Goal: Task Accomplishment & Management: Use online tool/utility

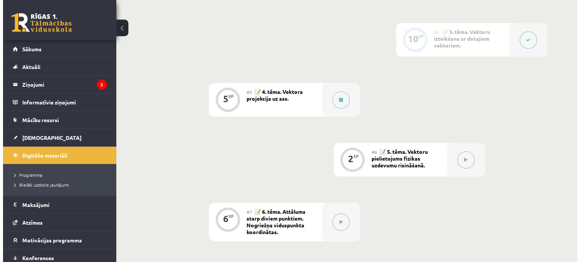
scroll to position [358, 0]
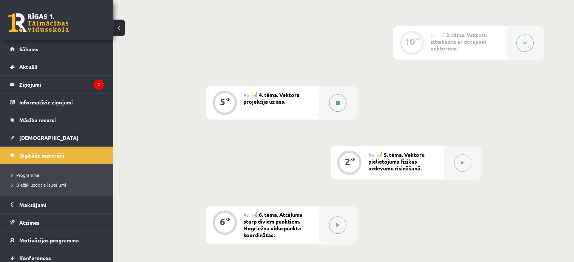
click at [343, 110] on button at bounding box center [337, 102] width 17 height 17
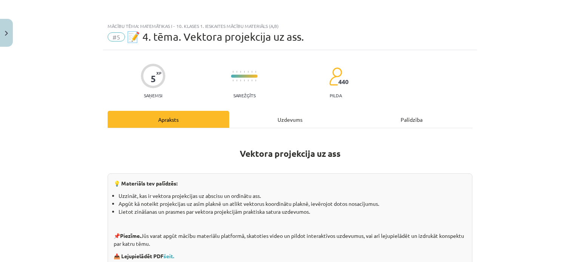
click at [295, 122] on div "Uzdevums" at bounding box center [290, 119] width 122 height 17
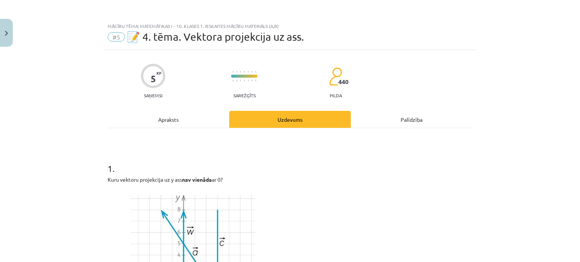
scroll to position [19, 0]
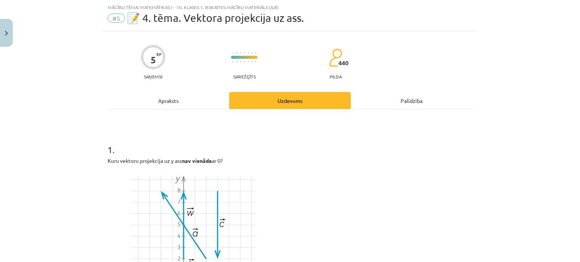
click at [172, 97] on div "Apraksts" at bounding box center [169, 100] width 122 height 17
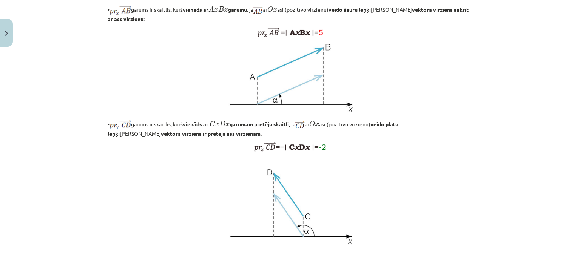
scroll to position [633, 0]
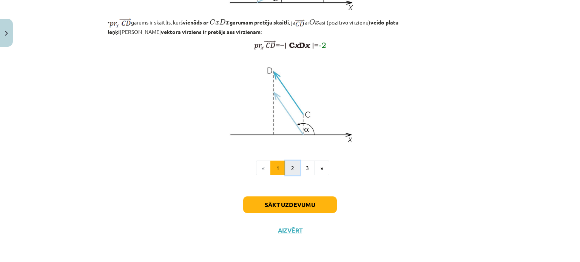
click at [289, 172] on button "2" at bounding box center [292, 168] width 15 height 15
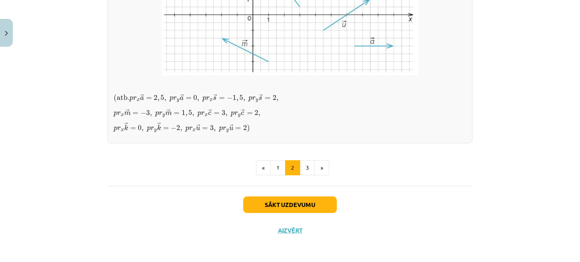
scroll to position [697, 0]
click at [310, 167] on button "3" at bounding box center [307, 168] width 15 height 15
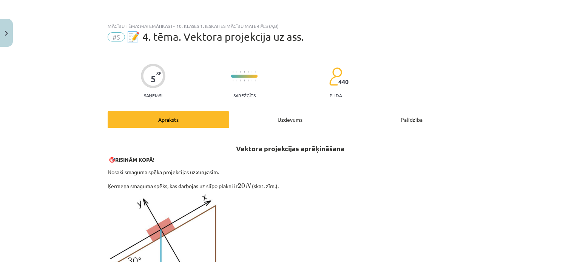
scroll to position [0, 0]
click at [293, 119] on div "Uzdevums" at bounding box center [290, 119] width 122 height 17
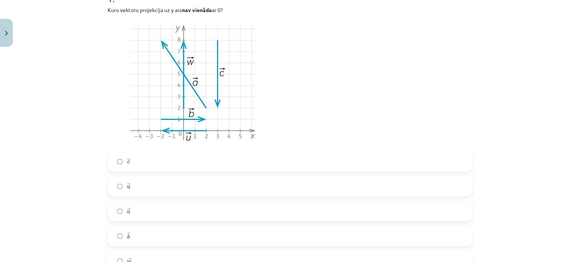
scroll to position [132, 0]
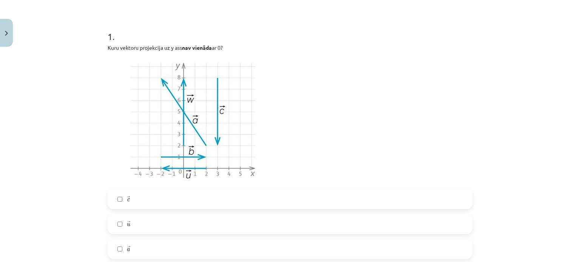
click at [113, 201] on label "→ c c →" at bounding box center [289, 199] width 363 height 19
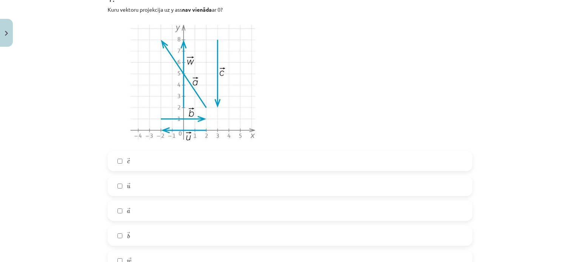
scroll to position [173, 0]
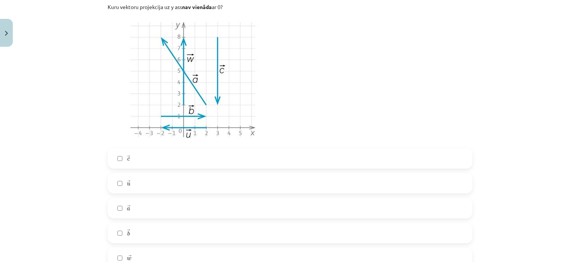
click at [118, 202] on label "→ a a →" at bounding box center [289, 208] width 363 height 19
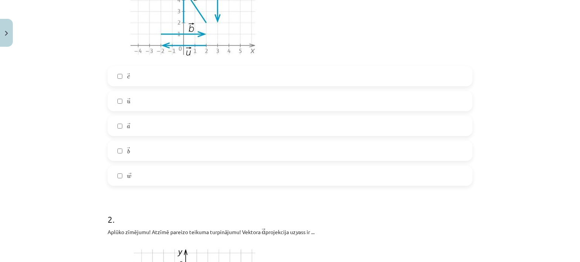
scroll to position [286, 0]
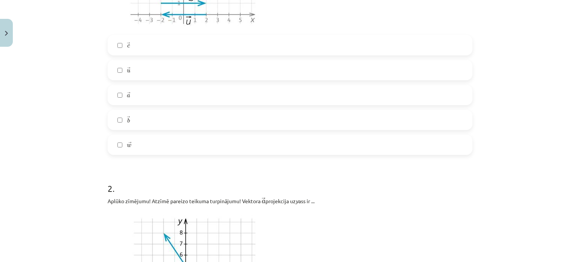
click at [113, 145] on label "→ w w →" at bounding box center [289, 145] width 363 height 19
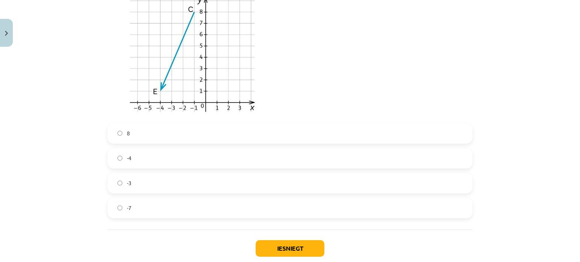
scroll to position [835, 0]
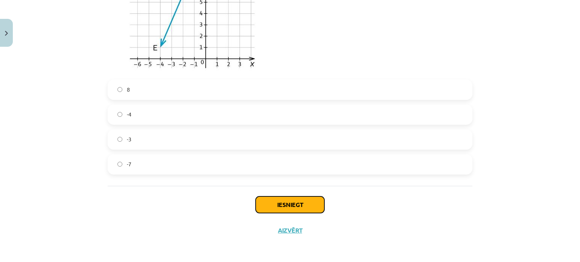
click at [257, 207] on button "Iesniegt" at bounding box center [290, 205] width 69 height 17
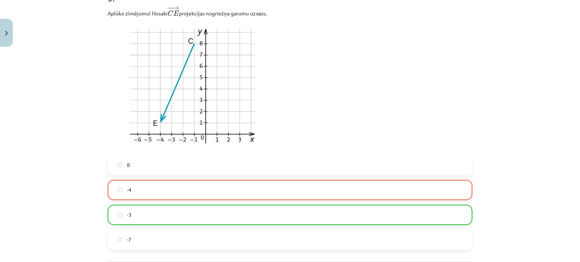
scroll to position [859, 0]
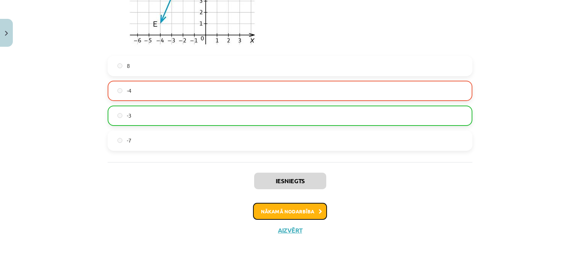
click at [294, 211] on button "Nākamā nodarbība" at bounding box center [290, 211] width 74 height 17
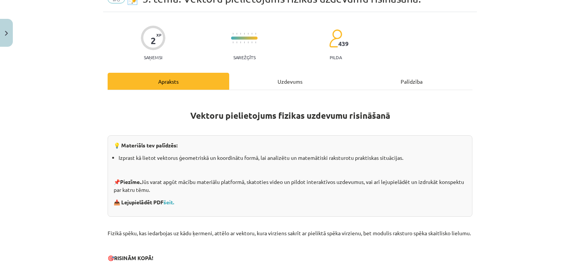
scroll to position [0, 0]
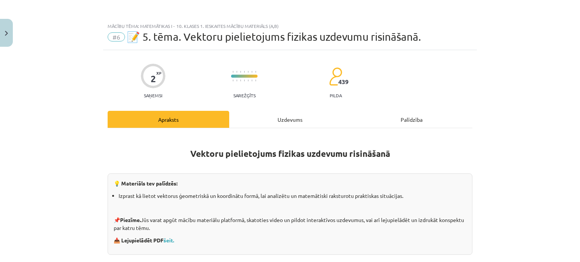
click at [273, 120] on div "Uzdevums" at bounding box center [290, 119] width 122 height 17
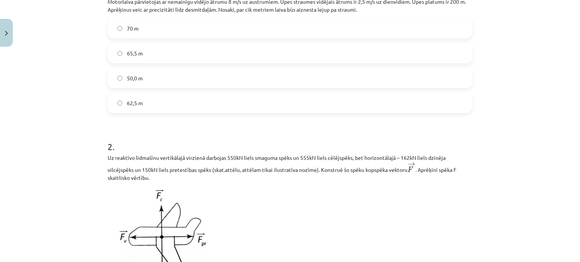
scroll to position [94, 0]
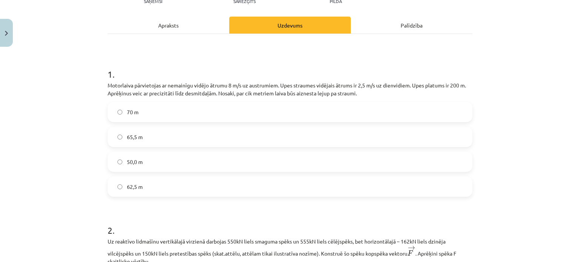
click at [193, 20] on div "Apraksts" at bounding box center [169, 25] width 122 height 17
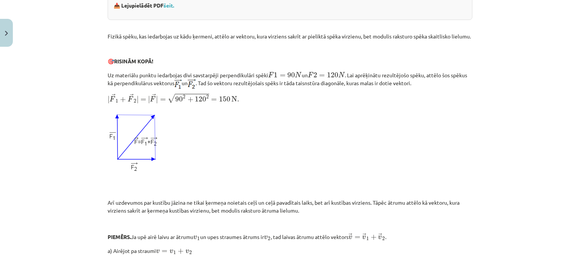
scroll to position [9, 0]
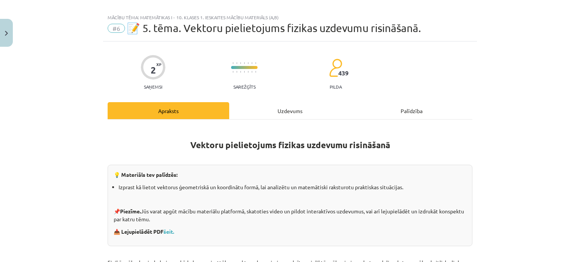
click at [278, 111] on div "Uzdevums" at bounding box center [290, 110] width 122 height 17
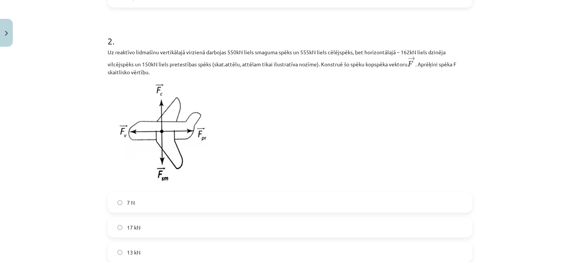
scroll to position [397, 0]
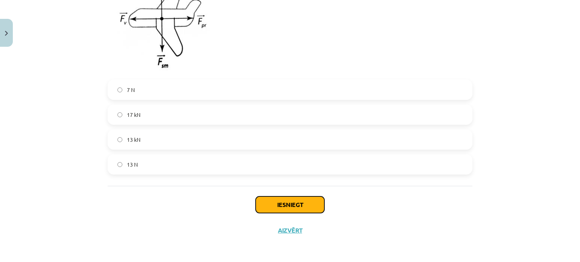
click at [290, 204] on button "Iesniegt" at bounding box center [290, 205] width 69 height 17
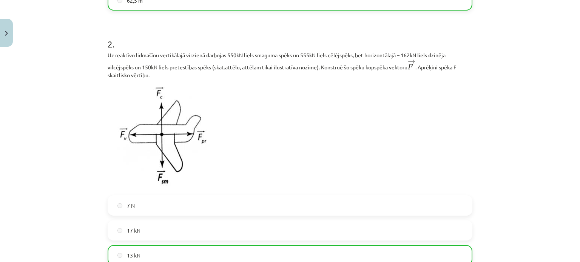
scroll to position [421, 0]
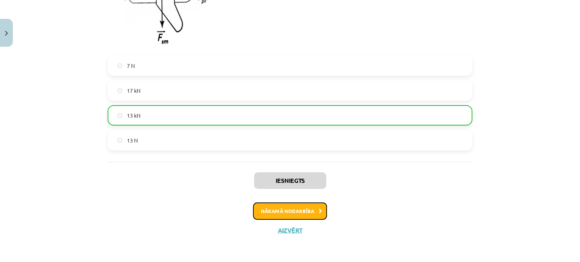
click at [295, 211] on button "Nākamā nodarbība" at bounding box center [290, 211] width 74 height 17
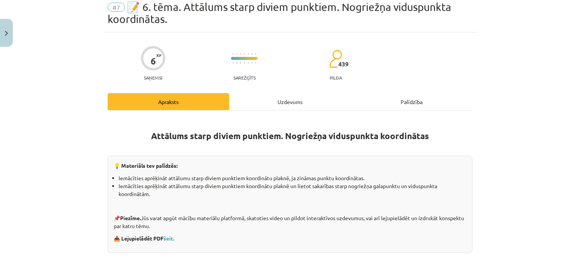
scroll to position [0, 0]
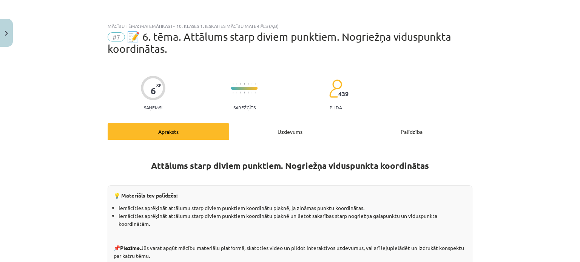
click at [293, 130] on div "Uzdevums" at bounding box center [290, 131] width 122 height 17
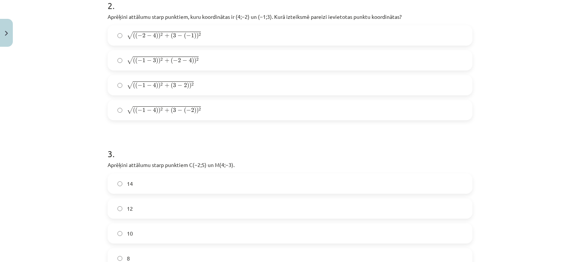
scroll to position [467, 0]
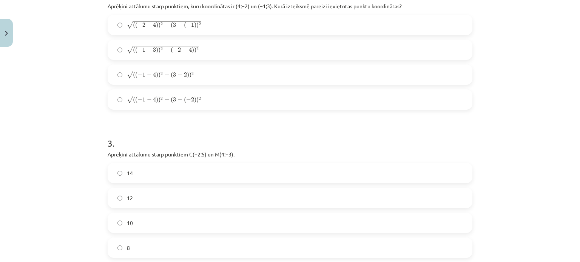
click at [109, 102] on label "√ ( ( − 1 − 4 ) ) 2 + ( 3 − ( − 2 ) ) 2 ( ( − 1 − 4 ) ) 2 + ( 3 − ( − 2 ) ) 2" at bounding box center [289, 99] width 363 height 19
click at [118, 226] on label "10" at bounding box center [289, 223] width 363 height 19
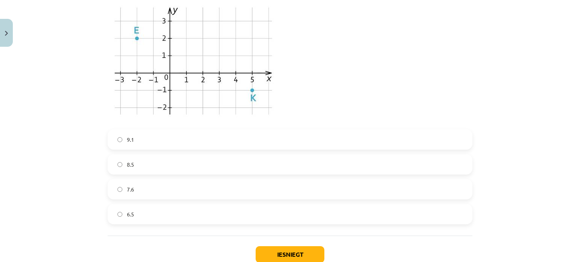
scroll to position [1057, 0]
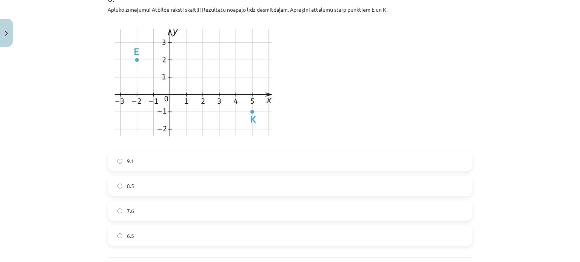
click at [119, 210] on label "7.6" at bounding box center [289, 211] width 363 height 19
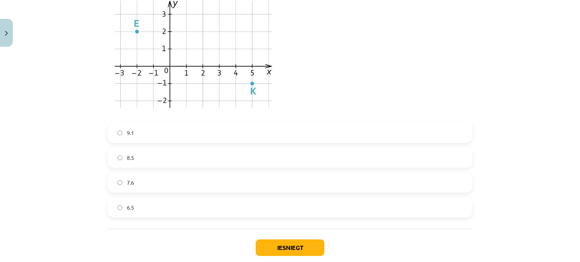
scroll to position [1128, 0]
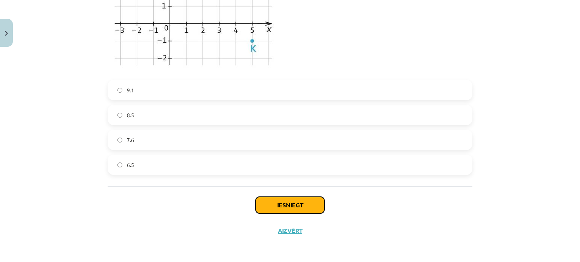
click at [258, 207] on button "Iesniegt" at bounding box center [290, 205] width 69 height 17
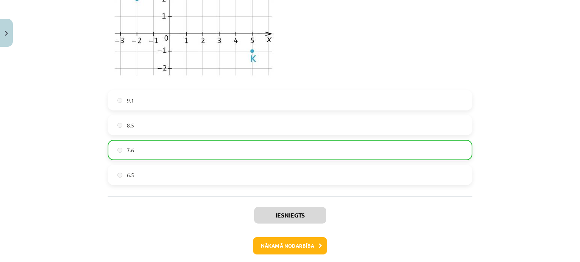
scroll to position [1152, 0]
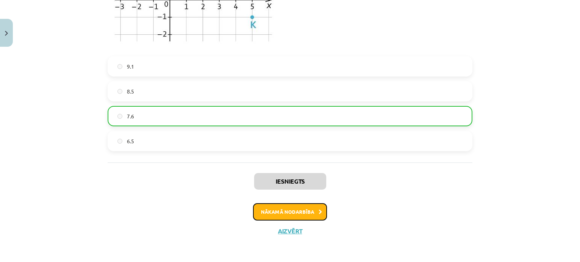
click at [281, 214] on button "Nākamā nodarbība" at bounding box center [290, 212] width 74 height 17
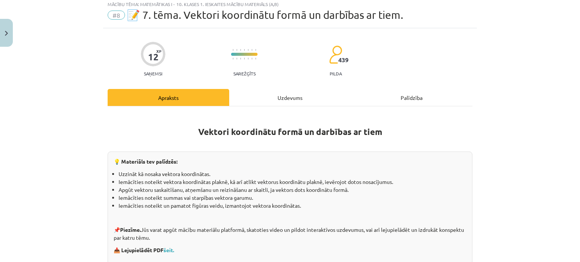
scroll to position [19, 0]
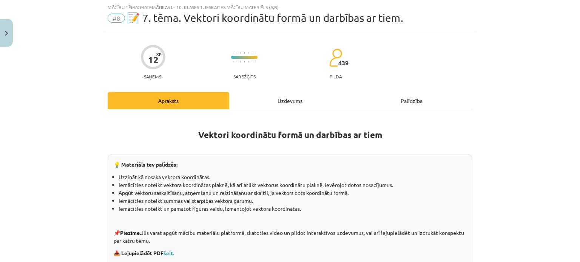
click at [280, 101] on div "Uzdevums" at bounding box center [290, 100] width 122 height 17
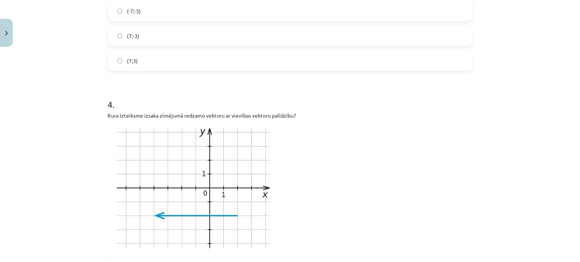
scroll to position [740, 0]
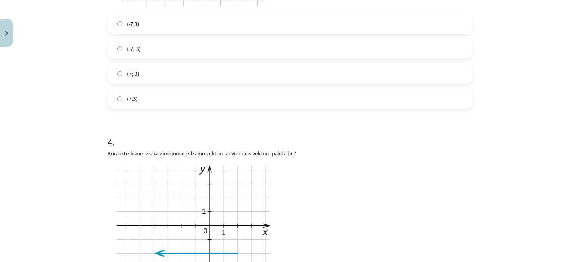
click at [115, 95] on label "(7;3)" at bounding box center [289, 98] width 363 height 19
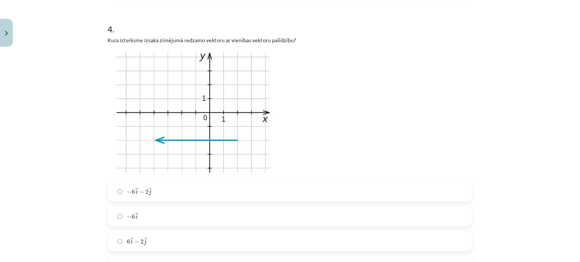
scroll to position [891, 0]
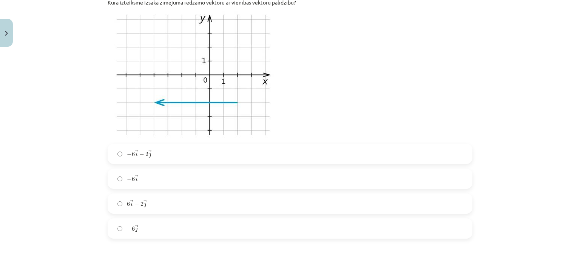
click at [112, 207] on label "6 → i − 2 → j 6 i → − 2 j →" at bounding box center [289, 203] width 363 height 19
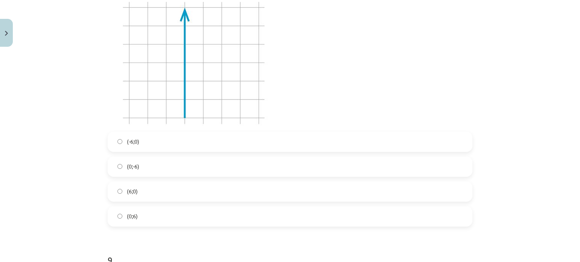
scroll to position [1600, 0]
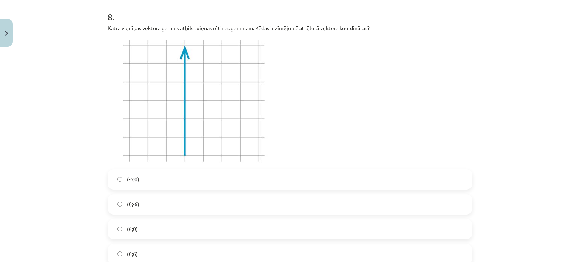
click at [113, 251] on label "(0;6)" at bounding box center [289, 254] width 363 height 19
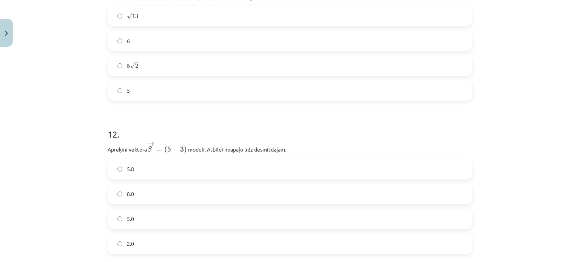
scroll to position [2204, 0]
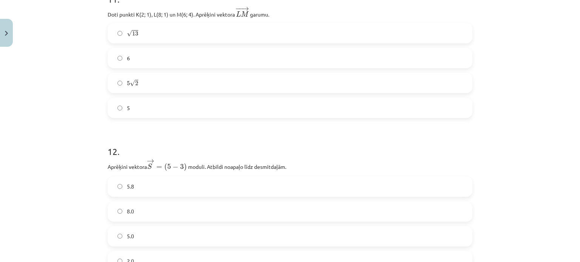
click at [122, 36] on label "√ 13 13" at bounding box center [289, 33] width 363 height 19
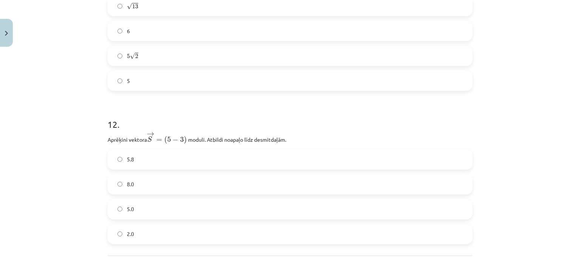
scroll to position [2300, 0]
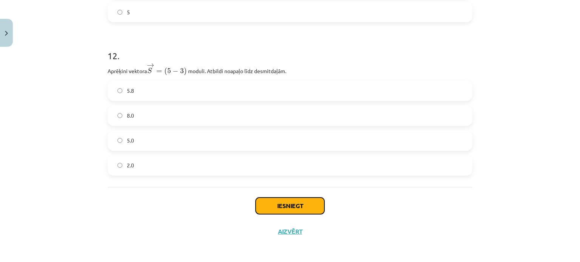
click at [282, 209] on button "Iesniegt" at bounding box center [290, 206] width 69 height 17
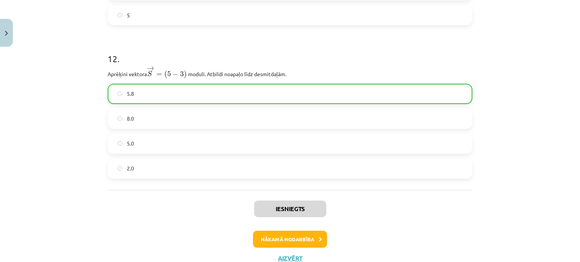
scroll to position [2324, 0]
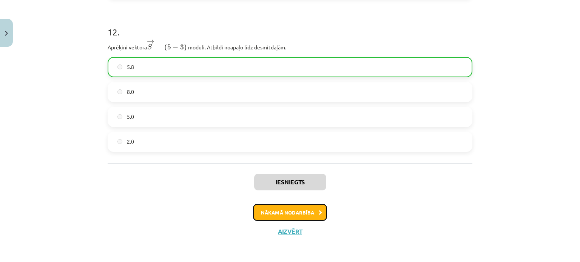
click at [281, 210] on button "Nākamā nodarbība" at bounding box center [290, 212] width 74 height 17
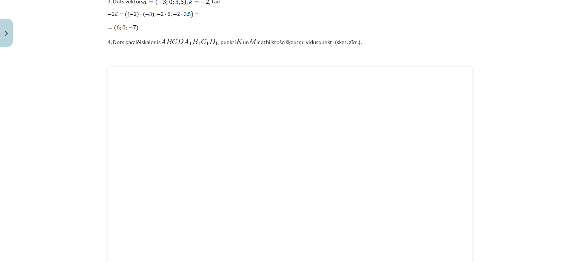
scroll to position [1059, 0]
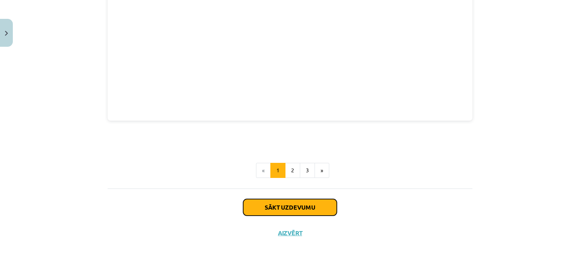
click at [290, 207] on button "Sākt uzdevumu" at bounding box center [290, 207] width 94 height 17
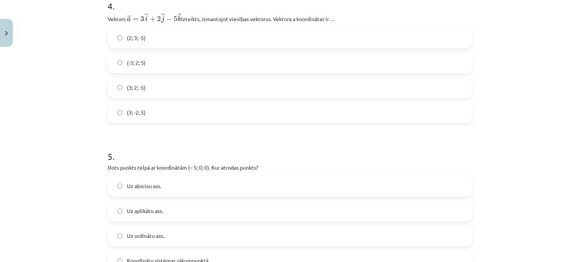
scroll to position [871, 0]
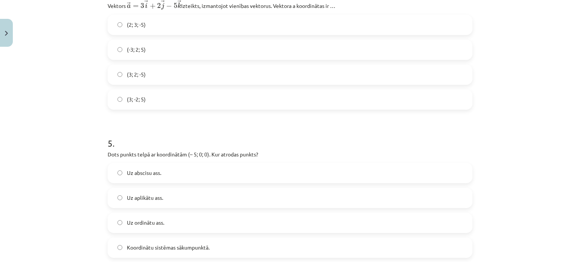
click at [117, 178] on label "Uz abscisu ass." at bounding box center [289, 173] width 363 height 19
click at [113, 49] on label "(-3; 2; 5)" at bounding box center [289, 49] width 363 height 19
click at [122, 50] on label "(-3; 2; 5)" at bounding box center [289, 49] width 363 height 19
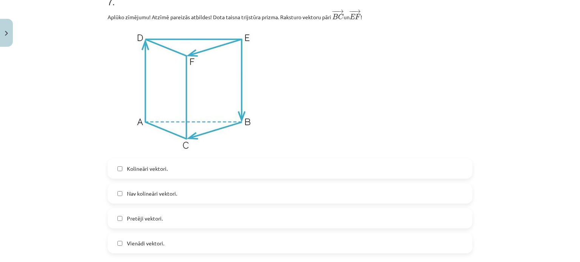
scroll to position [1456, 0]
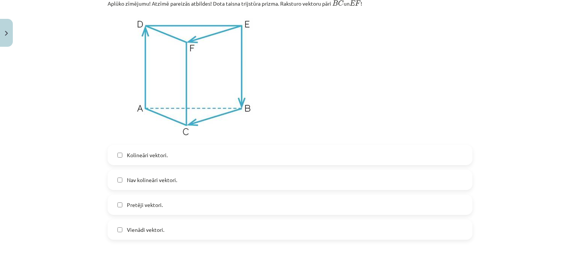
click at [120, 234] on label "Vienādi vektori." at bounding box center [289, 230] width 363 height 19
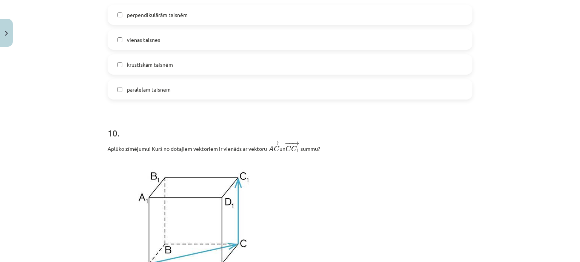
scroll to position [2045, 0]
click at [114, 39] on label "vienas taisnes" at bounding box center [289, 38] width 363 height 19
click at [118, 94] on label "paralēlām taisnēm" at bounding box center [289, 88] width 363 height 19
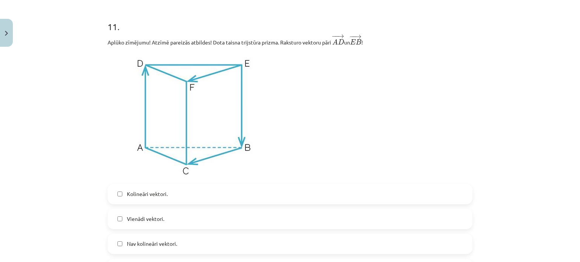
scroll to position [2474, 0]
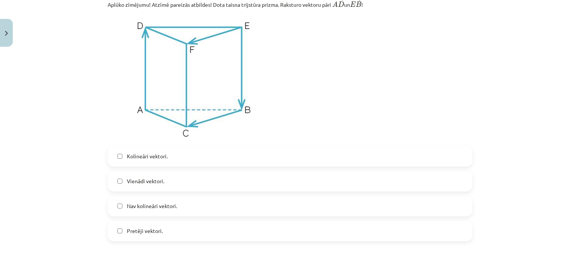
click at [112, 163] on label "Kolineāri vektori." at bounding box center [289, 156] width 363 height 19
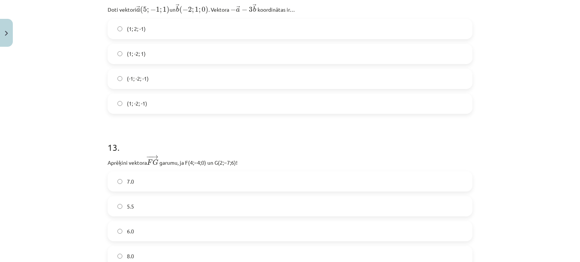
scroll to position [2757, 0]
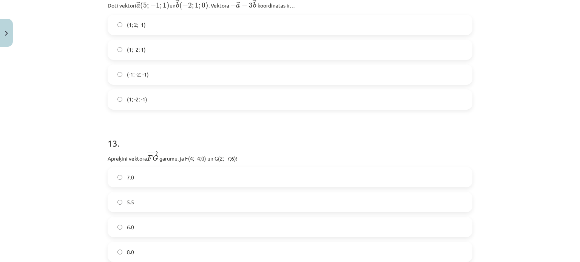
click at [122, 179] on label "7.0" at bounding box center [289, 177] width 363 height 19
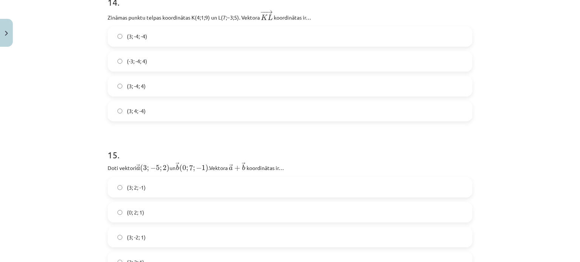
scroll to position [3059, 0]
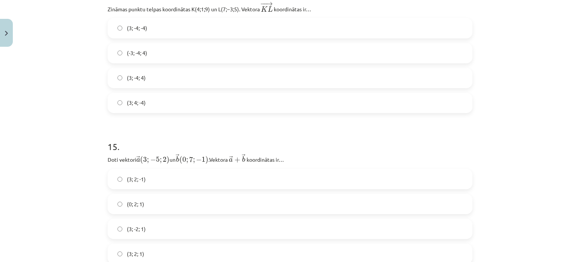
click at [122, 29] on label "(3; -4; -4)" at bounding box center [289, 28] width 363 height 19
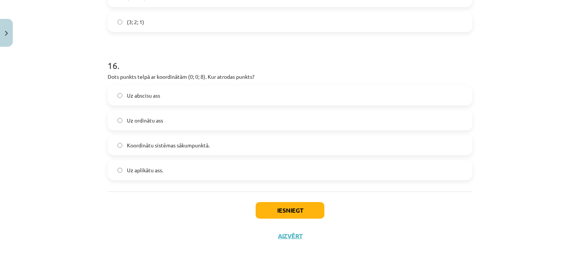
scroll to position [3302, 0]
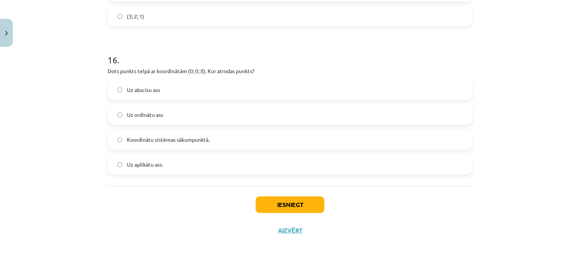
click at [117, 162] on label "Uz aplikātu ass." at bounding box center [289, 164] width 363 height 19
click at [270, 202] on button "Iesniegt" at bounding box center [290, 205] width 69 height 17
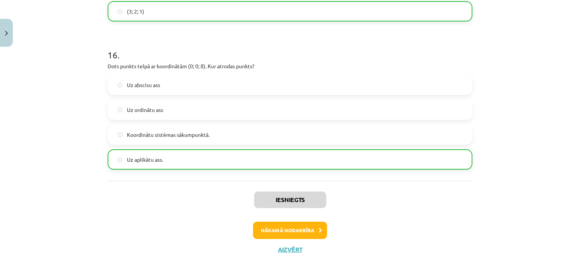
scroll to position [3326, 0]
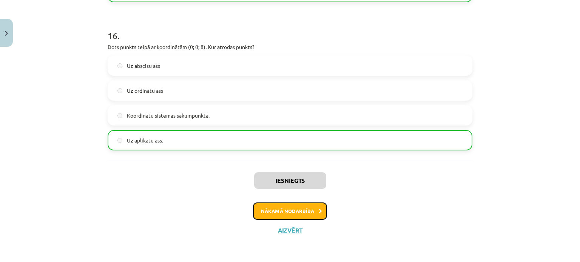
click at [309, 210] on button "Nākamā nodarbība" at bounding box center [290, 211] width 74 height 17
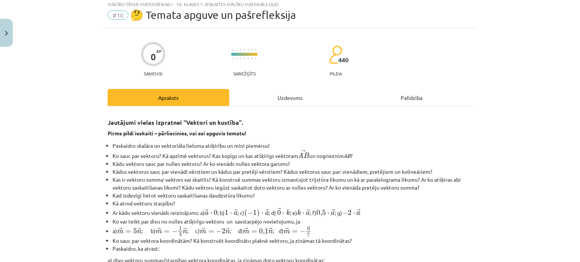
scroll to position [19, 0]
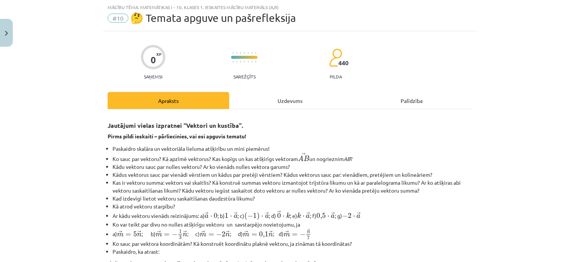
click at [287, 92] on div "Uzdevums" at bounding box center [290, 100] width 122 height 17
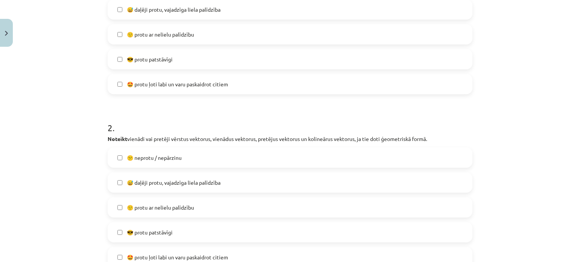
scroll to position [321, 0]
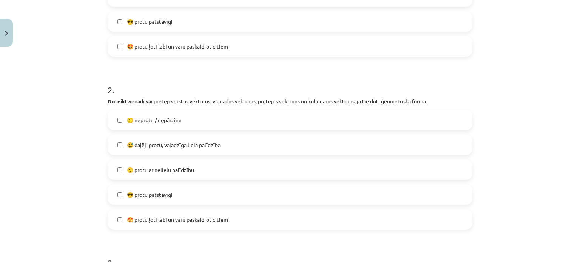
click at [117, 141] on label "😅 daļēji protu, vajadzīga liela palīdzība" at bounding box center [289, 145] width 363 height 19
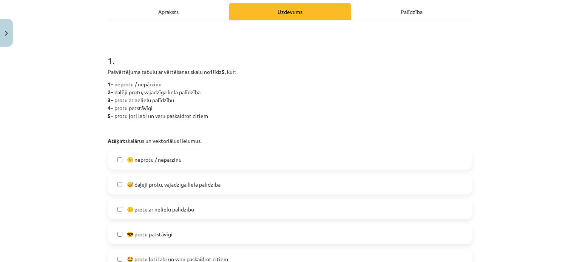
scroll to position [151, 0]
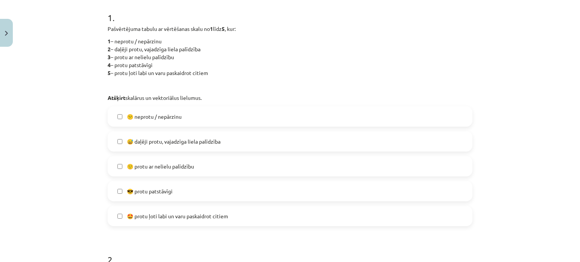
click at [118, 138] on label "😅 daļēji protu, vajadzīga liela palīdzība" at bounding box center [289, 141] width 363 height 19
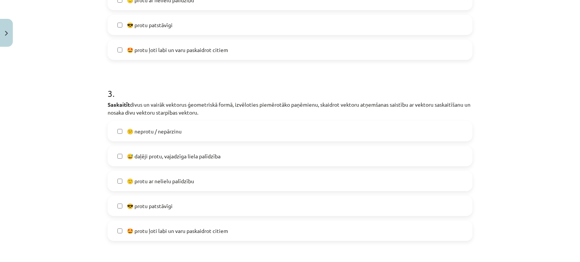
scroll to position [680, 0]
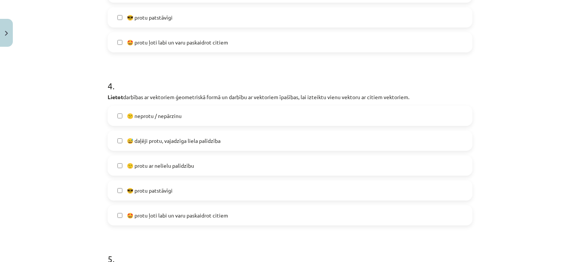
click at [118, 139] on label "😅 daļēji protu, vajadzīga liela palīdzība" at bounding box center [289, 140] width 363 height 19
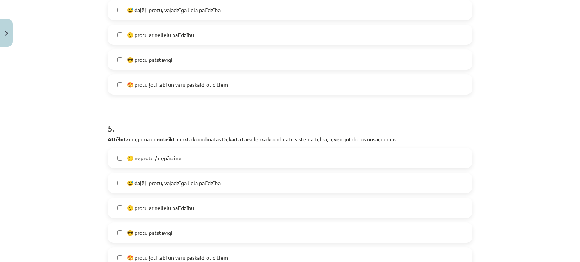
scroll to position [869, 0]
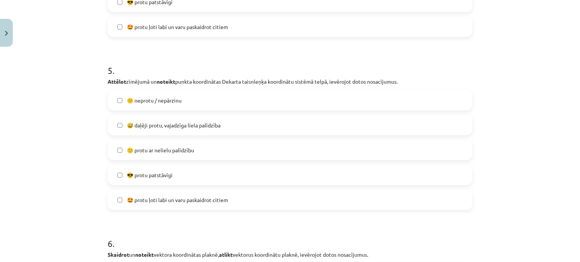
click at [116, 122] on label "😅 daļēji protu, vajadzīga liela palīdzība" at bounding box center [289, 125] width 363 height 19
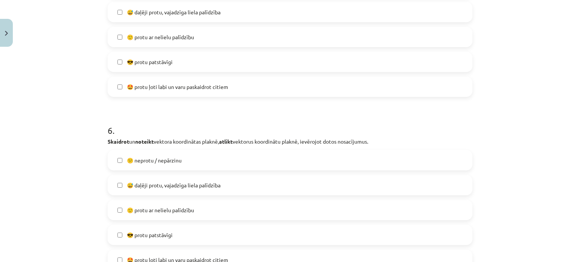
click at [114, 183] on label "😅 daļēji protu, vajadzīga liela palīdzība" at bounding box center [289, 185] width 363 height 19
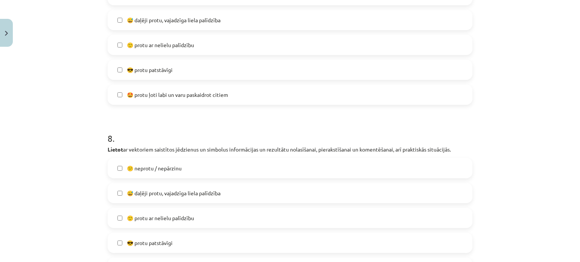
scroll to position [1322, 0]
click at [129, 195] on span "😅 daļēji protu, vajadzīga liela palīdzība" at bounding box center [174, 192] width 94 height 8
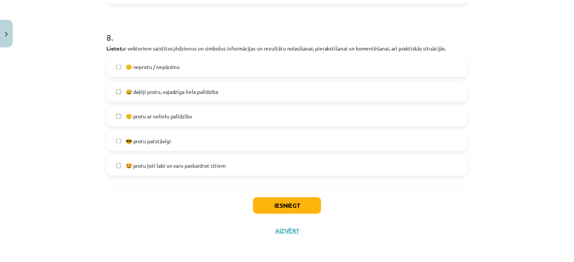
scroll to position [1424, 0]
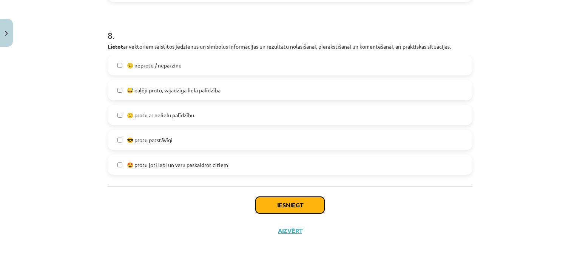
click at [275, 208] on button "Iesniegt" at bounding box center [290, 205] width 69 height 17
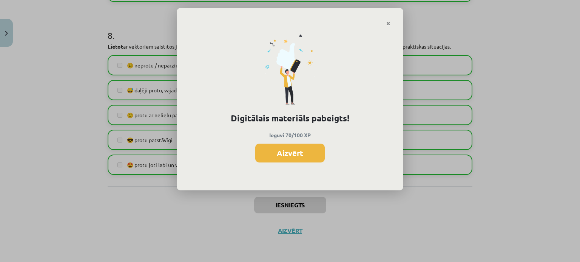
click at [281, 157] on button "Aizvērt" at bounding box center [289, 153] width 69 height 19
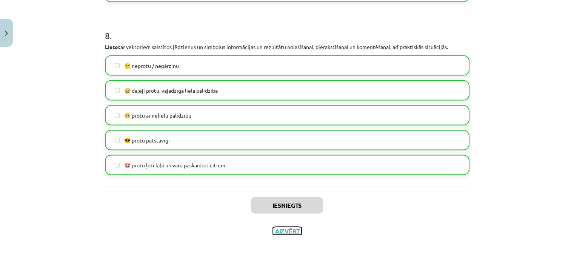
click at [284, 232] on button "Aizvērt" at bounding box center [287, 231] width 29 height 8
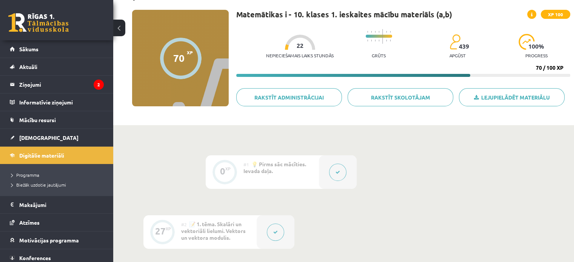
scroll to position [0, 0]
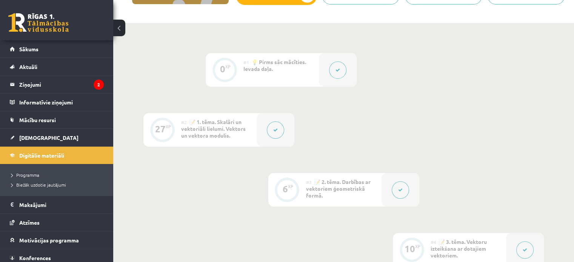
scroll to position [38, 0]
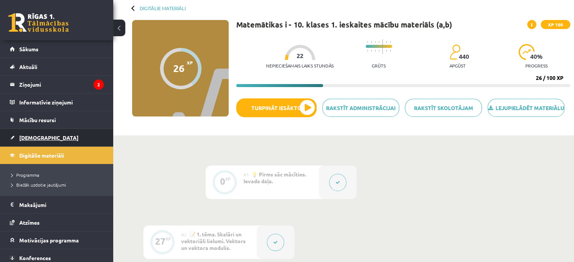
click at [40, 133] on link "[DEMOGRAPHIC_DATA]" at bounding box center [57, 137] width 94 height 17
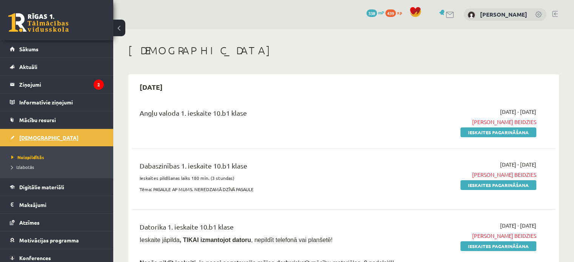
scroll to position [21, 0]
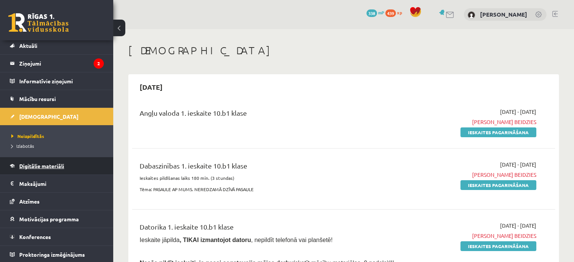
click at [41, 164] on span "Digitālie materiāli" at bounding box center [41, 166] width 45 height 7
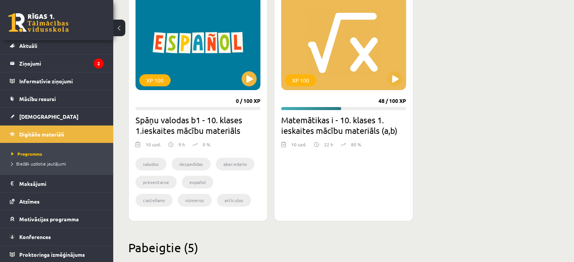
scroll to position [189, 0]
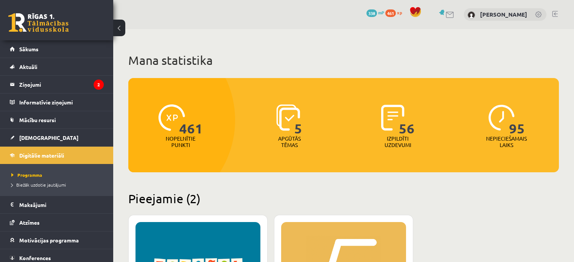
scroll to position [189, 0]
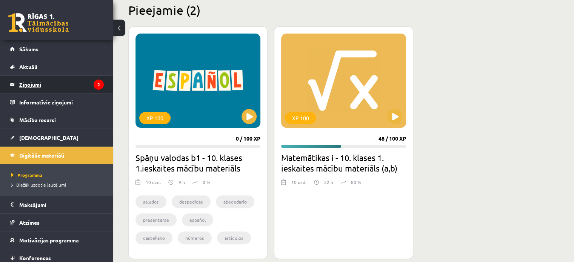
click at [48, 86] on legend "Ziņojumi 2" at bounding box center [61, 84] width 85 height 17
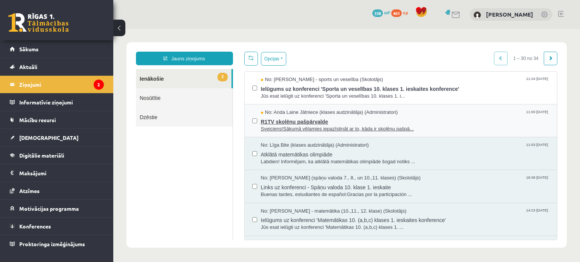
click at [311, 120] on span "R1TV skolēnu pašpārvalde" at bounding box center [405, 120] width 289 height 9
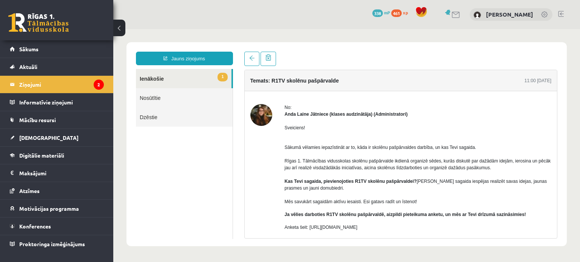
click at [188, 83] on link "1 Ienākošie" at bounding box center [184, 78] width 96 height 19
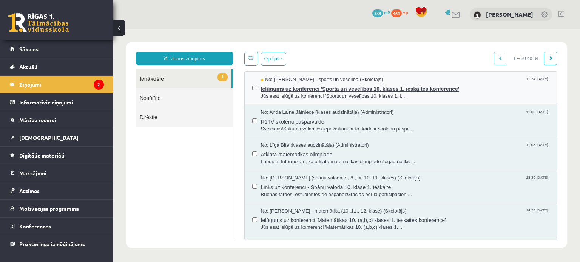
click at [337, 89] on span "Ielūgums uz konferenci 'Sporta un veselības 10. klases 1. ieskaites konference'" at bounding box center [405, 87] width 289 height 9
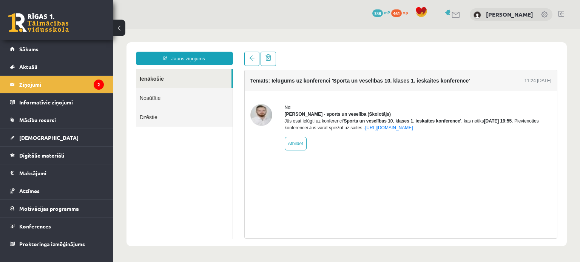
click at [170, 78] on link "Ienākošie" at bounding box center [184, 78] width 96 height 19
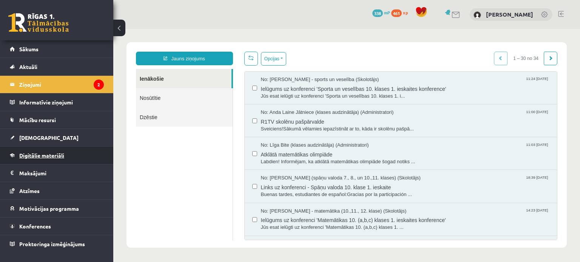
click at [66, 159] on link "Digitālie materiāli" at bounding box center [57, 155] width 94 height 17
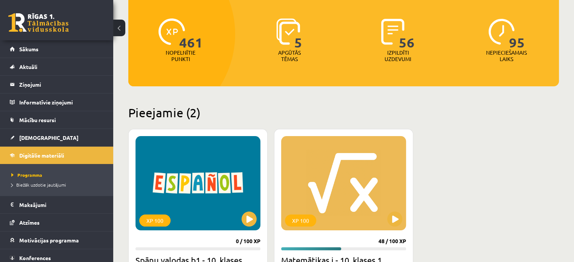
scroll to position [227, 0]
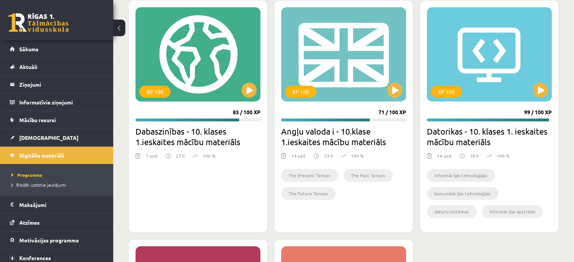
scroll to position [264, 0]
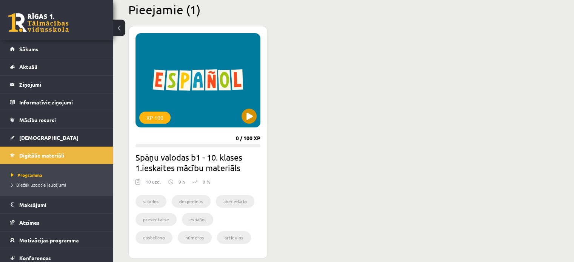
scroll to position [189, 0]
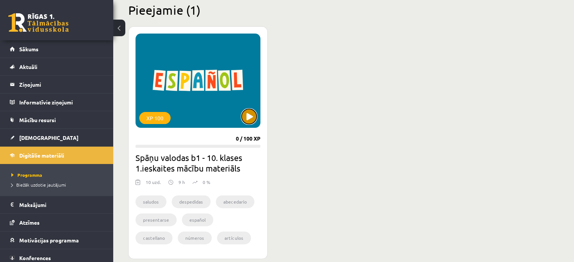
click at [245, 116] on button at bounding box center [249, 116] width 15 height 15
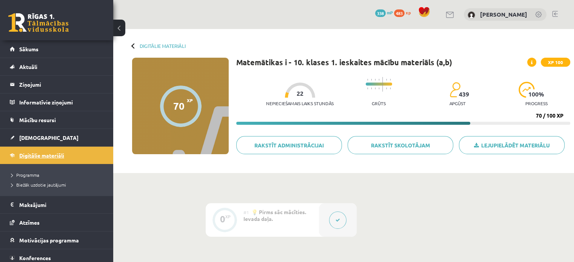
click at [56, 156] on span "Digitālie materiāli" at bounding box center [41, 155] width 45 height 7
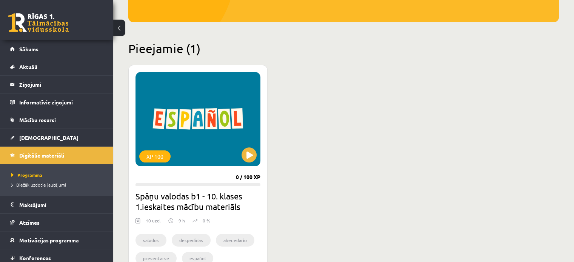
scroll to position [151, 0]
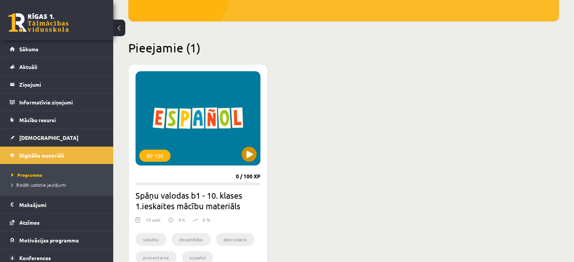
click at [248, 141] on div "XP 100" at bounding box center [198, 118] width 125 height 94
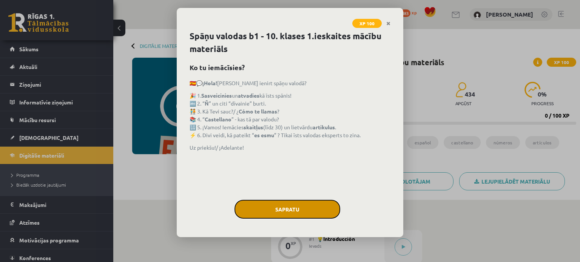
click at [316, 217] on button "Sapratu" at bounding box center [288, 209] width 106 height 19
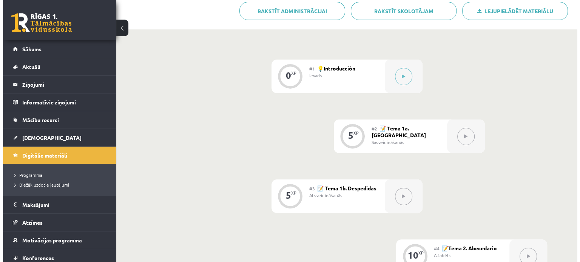
scroll to position [76, 0]
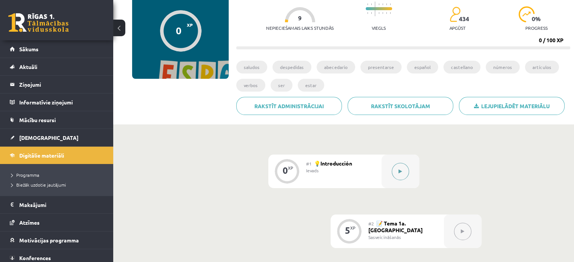
click at [402, 170] on icon at bounding box center [400, 172] width 3 height 5
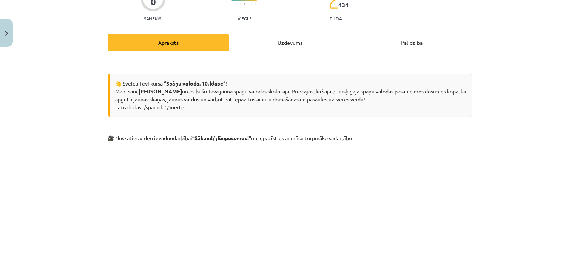
scroll to position [0, 0]
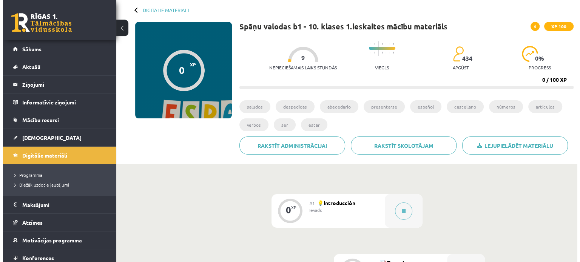
scroll to position [113, 0]
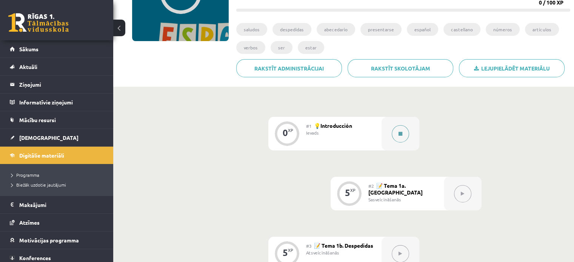
click at [398, 140] on button at bounding box center [400, 133] width 17 height 17
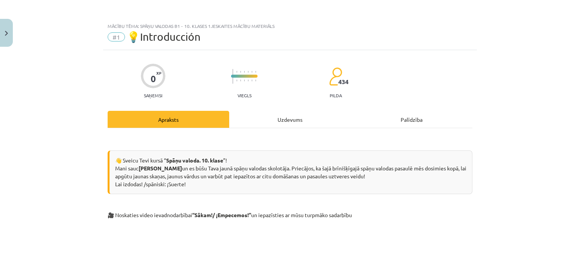
click at [281, 122] on div "Uzdevums" at bounding box center [290, 119] width 122 height 17
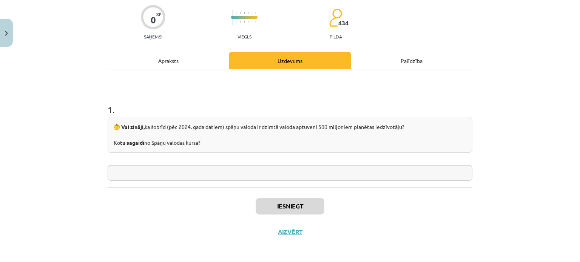
scroll to position [60, 0]
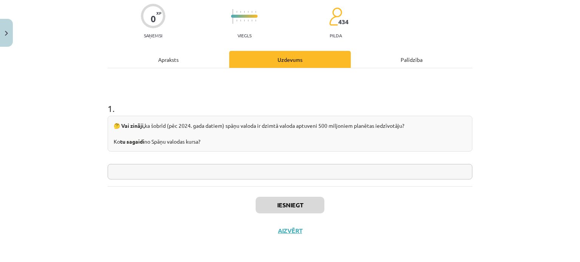
click at [253, 174] on input "text" at bounding box center [290, 171] width 365 height 15
click at [181, 173] on input "text" at bounding box center [290, 171] width 365 height 15
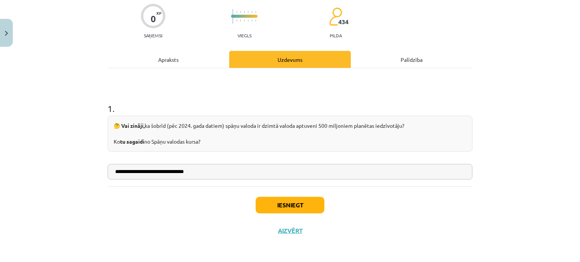
type input "**********"
click at [261, 201] on button "Iesniegt" at bounding box center [290, 205] width 69 height 17
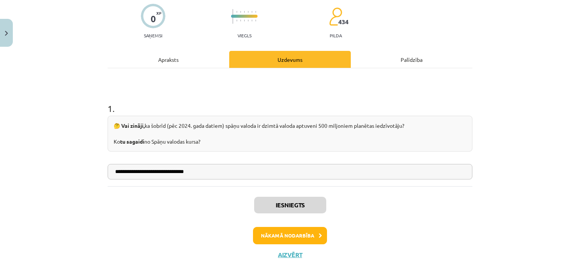
scroll to position [83, 0]
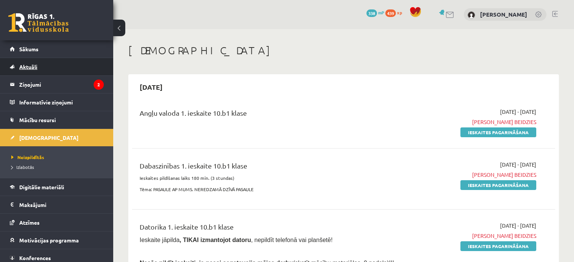
scroll to position [302, 0]
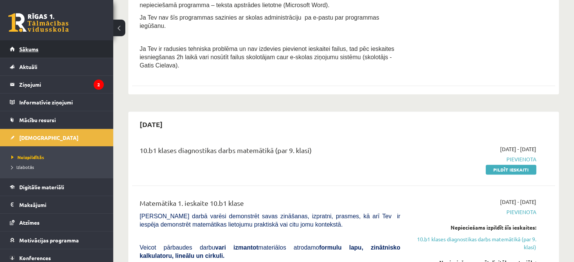
click at [36, 54] on link "Sākums" at bounding box center [57, 48] width 94 height 17
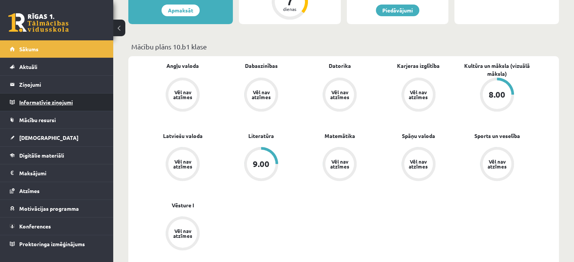
scroll to position [227, 0]
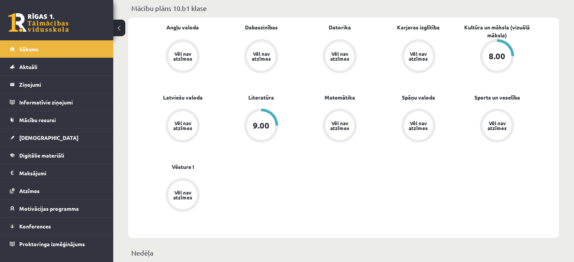
click at [500, 64] on div "8.00" at bounding box center [497, 56] width 29 height 29
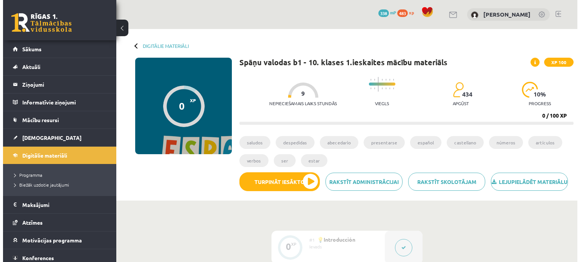
scroll to position [113, 0]
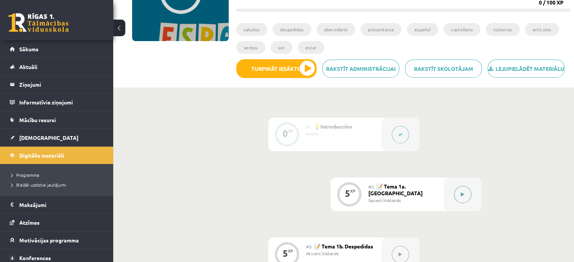
click at [466, 204] on button at bounding box center [462, 194] width 17 height 17
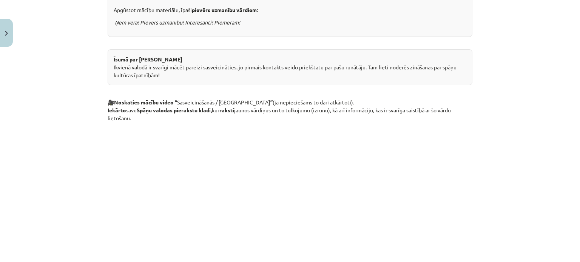
scroll to position [175, 0]
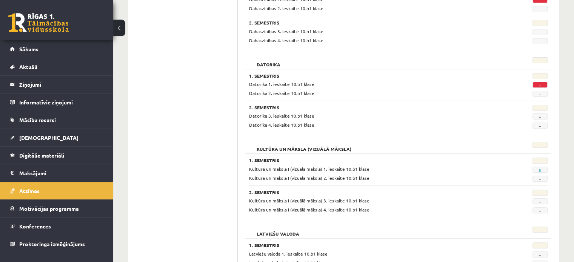
scroll to position [10, 0]
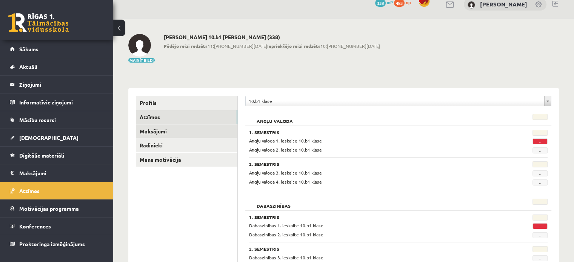
click at [184, 131] on link "Maksājumi" at bounding box center [187, 132] width 102 height 14
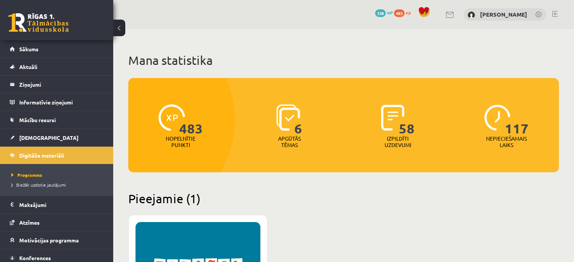
scroll to position [189, 0]
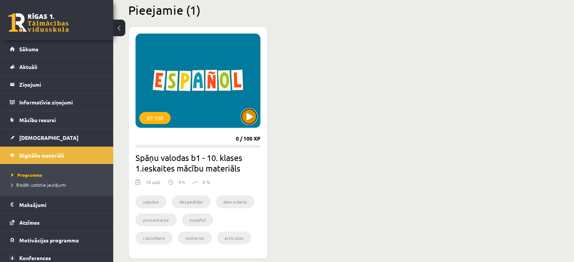
click at [248, 122] on button at bounding box center [249, 116] width 15 height 15
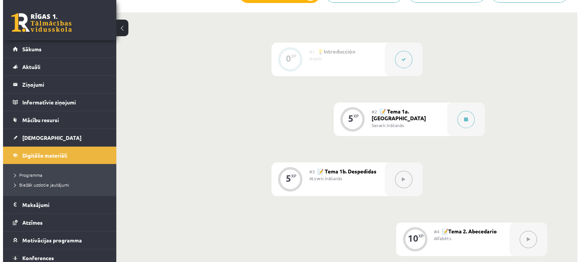
scroll to position [189, 0]
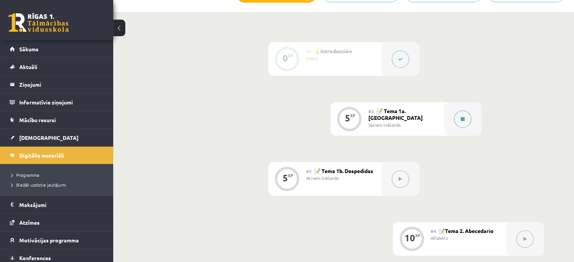
click at [464, 128] on button at bounding box center [462, 119] width 17 height 17
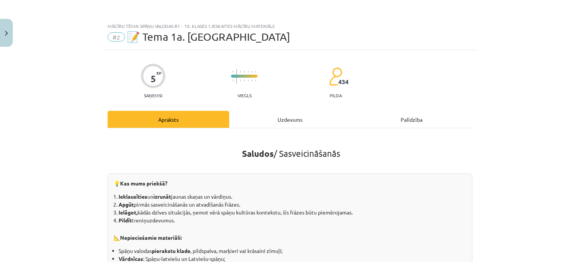
click at [286, 125] on div "Uzdevums" at bounding box center [290, 119] width 122 height 17
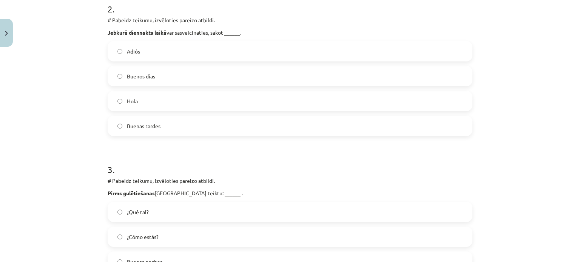
scroll to position [321, 0]
click at [112, 99] on label "Hola" at bounding box center [289, 100] width 363 height 19
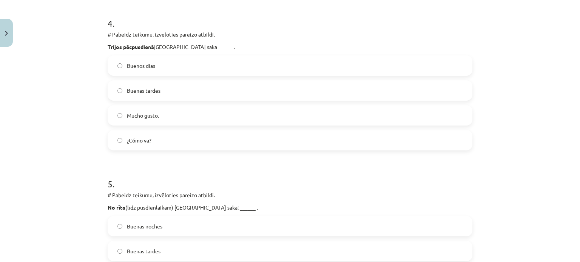
scroll to position [625, 0]
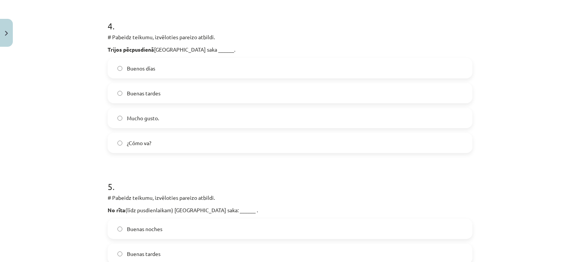
click at [117, 97] on label "Buenas tardes" at bounding box center [289, 93] width 363 height 19
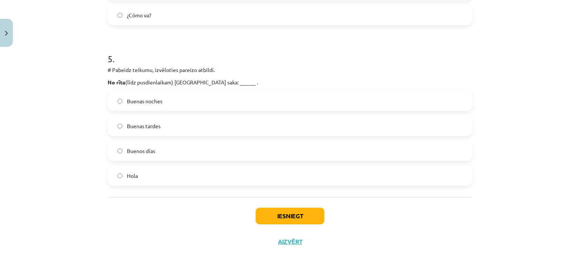
scroll to position [764, 0]
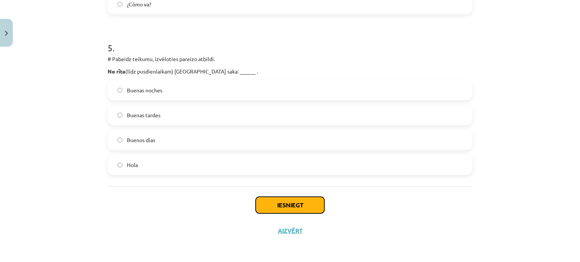
click at [296, 210] on button "Iesniegt" at bounding box center [290, 205] width 69 height 17
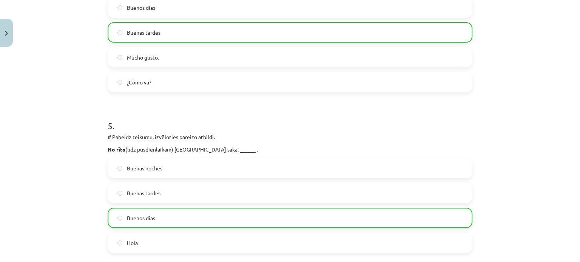
scroll to position [788, 0]
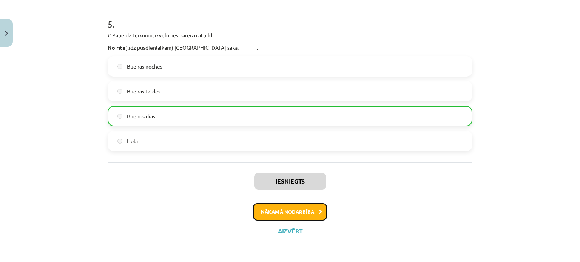
click at [303, 215] on button "Nākamā nodarbība" at bounding box center [290, 212] width 74 height 17
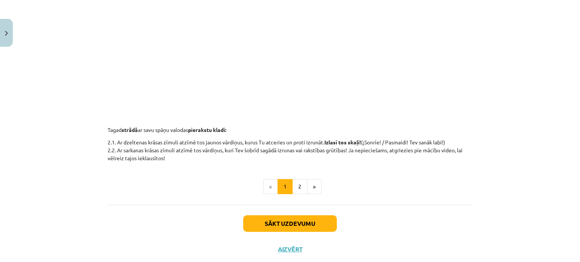
scroll to position [74, 0]
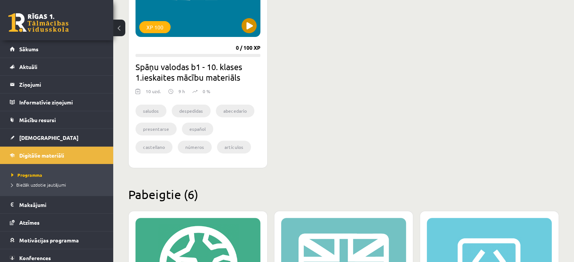
scroll to position [189, 0]
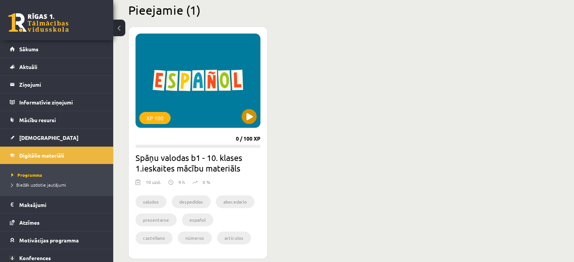
click at [181, 43] on div "XP 100" at bounding box center [198, 81] width 125 height 94
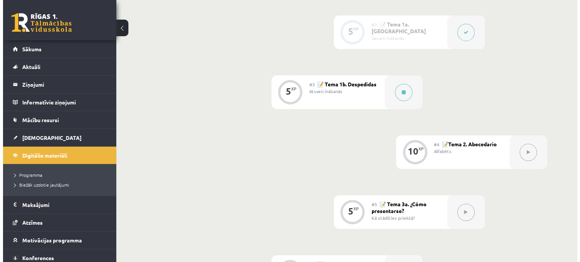
scroll to position [238, 0]
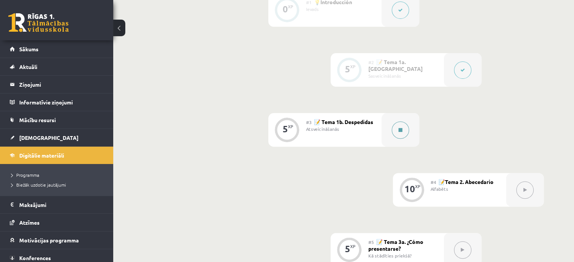
click at [395, 147] on div at bounding box center [401, 130] width 38 height 34
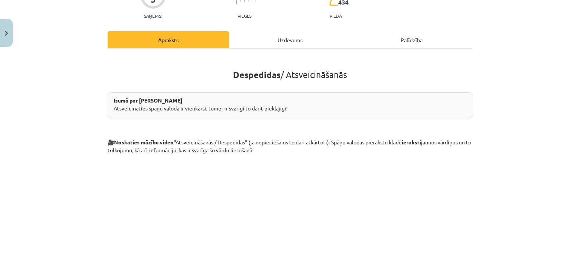
scroll to position [113, 0]
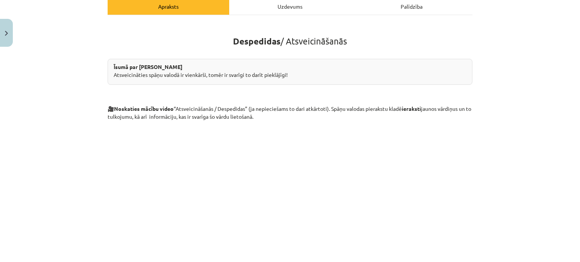
click at [293, 6] on div "Uzdevums" at bounding box center [290, 6] width 122 height 17
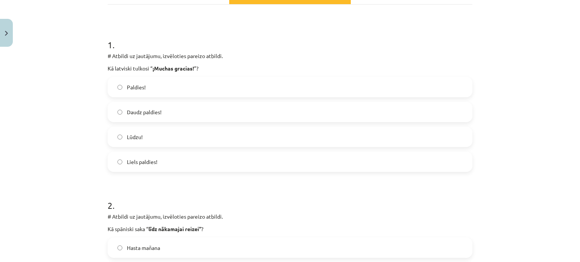
scroll to position [132, 0]
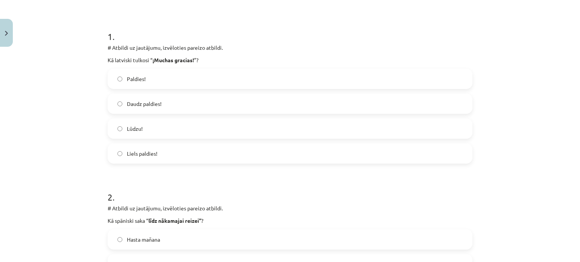
click at [113, 77] on label "Paldies!" at bounding box center [289, 78] width 363 height 19
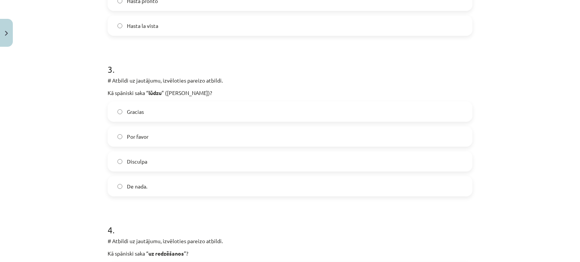
scroll to position [434, 0]
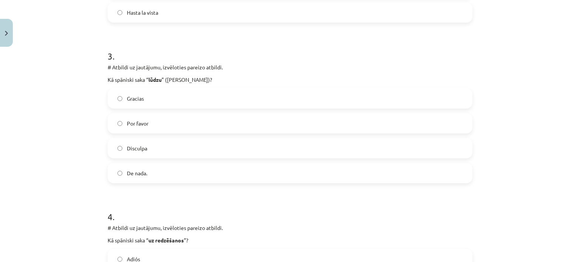
click at [111, 123] on label "Por favor" at bounding box center [289, 123] width 363 height 19
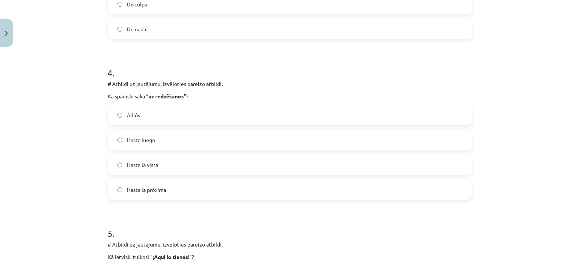
scroll to position [585, 0]
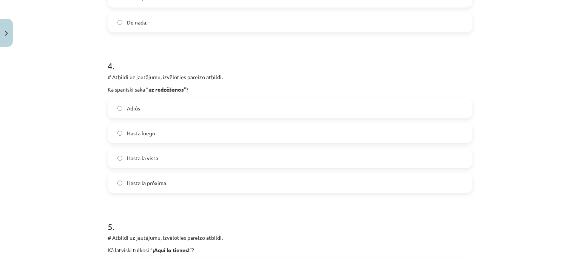
click at [114, 132] on label "Hasta luego" at bounding box center [289, 133] width 363 height 19
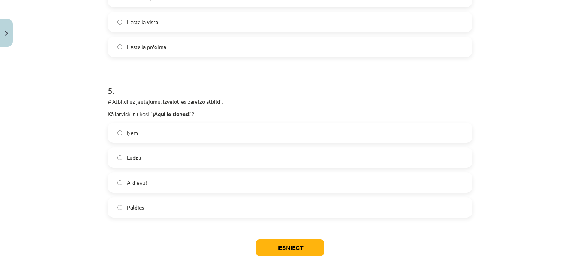
scroll to position [764, 0]
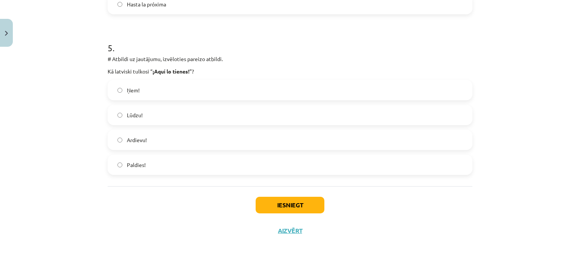
click at [115, 111] on label "Lūdzu!" at bounding box center [289, 115] width 363 height 19
click at [290, 204] on button "Iesniegt" at bounding box center [290, 205] width 69 height 17
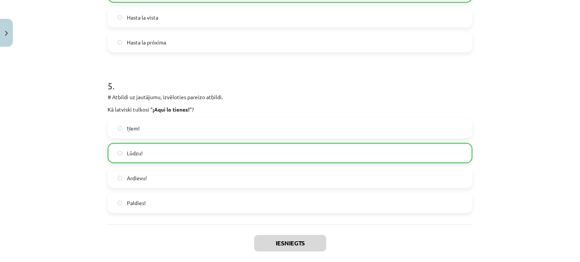
scroll to position [788, 0]
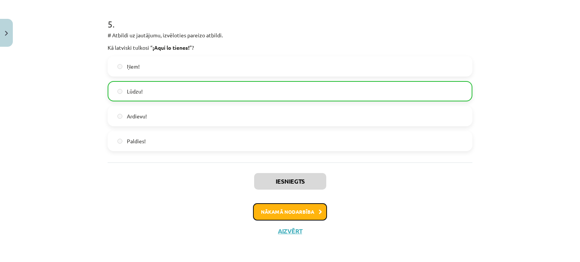
click at [303, 216] on button "Nākamā nodarbība" at bounding box center [290, 212] width 74 height 17
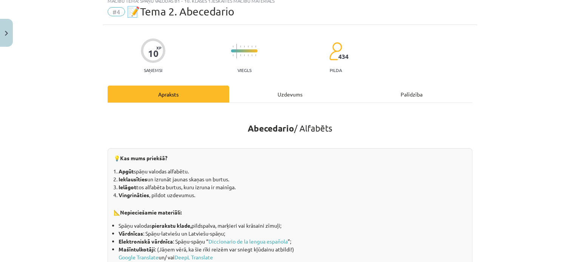
scroll to position [19, 0]
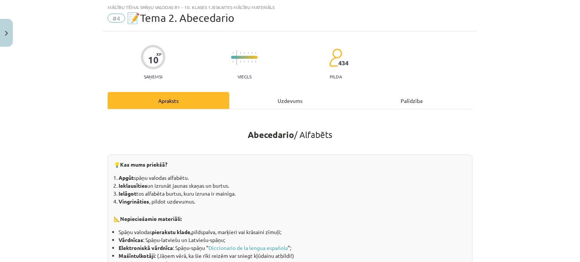
click at [295, 104] on div "Uzdevums" at bounding box center [290, 100] width 122 height 17
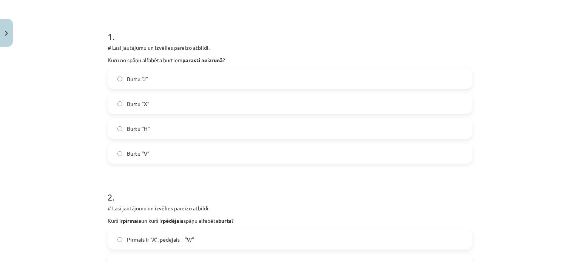
scroll to position [170, 0]
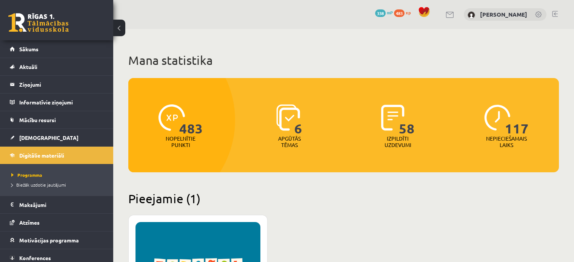
scroll to position [189, 0]
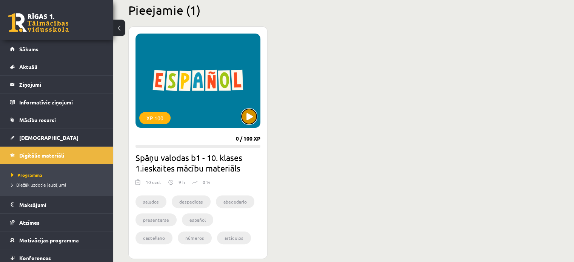
click at [250, 119] on button at bounding box center [249, 116] width 15 height 15
